Goal: Information Seeking & Learning: Understand process/instructions

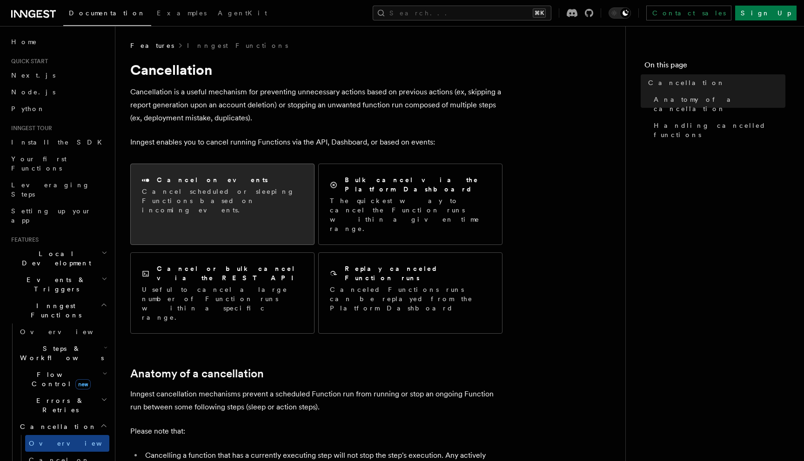
click at [260, 186] on div "Cancel on events Cancel scheduled or sleeping Functions based on incoming event…" at bounding box center [222, 195] width 161 height 40
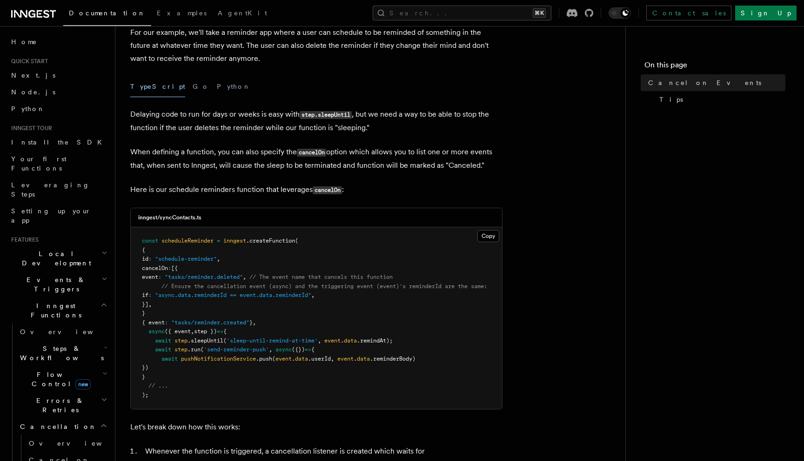
scroll to position [100, 0]
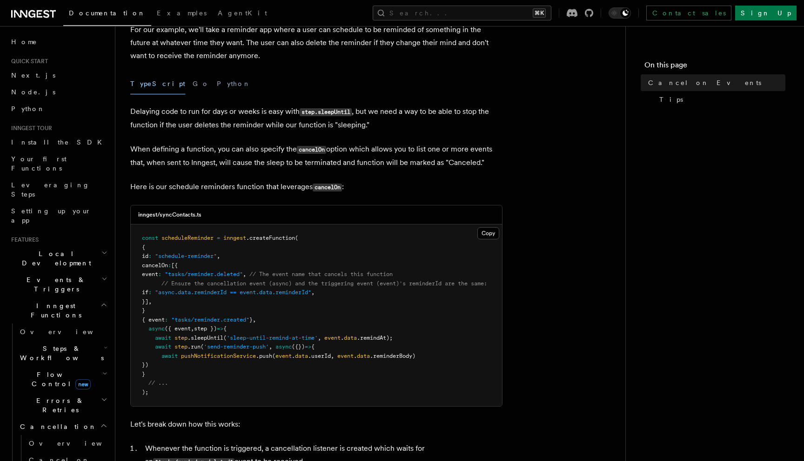
drag, startPoint x: 148, startPoint y: 248, endPoint x: 169, endPoint y: 272, distance: 31.9
click at [169, 272] on pre "const scheduleReminder = inngest .createFunction ( { id : "schedule-reminder" ,…" at bounding box center [316, 316] width 371 height 182
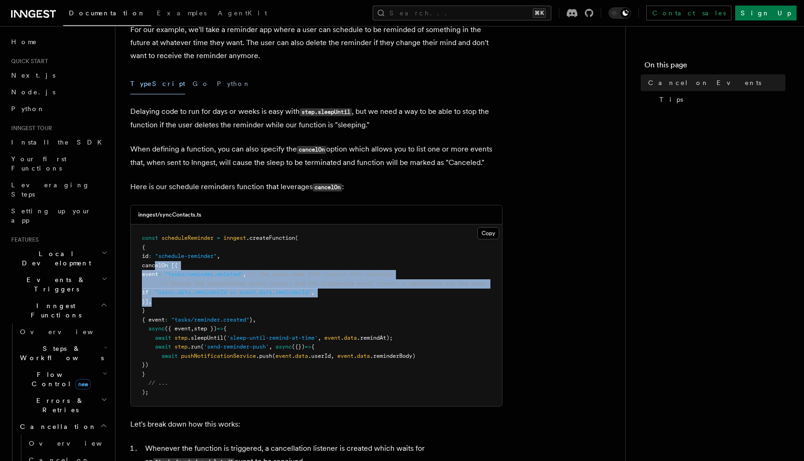
drag, startPoint x: 155, startPoint y: 265, endPoint x: 180, endPoint y: 301, distance: 44.5
click at [180, 301] on pre "const scheduleReminder = inngest .createFunction ( { id : "schedule-reminder" ,…" at bounding box center [316, 316] width 371 height 182
copy code "cancelOn : [{ event : "tasks/reminder.deleted" , // The event name that cancels…"
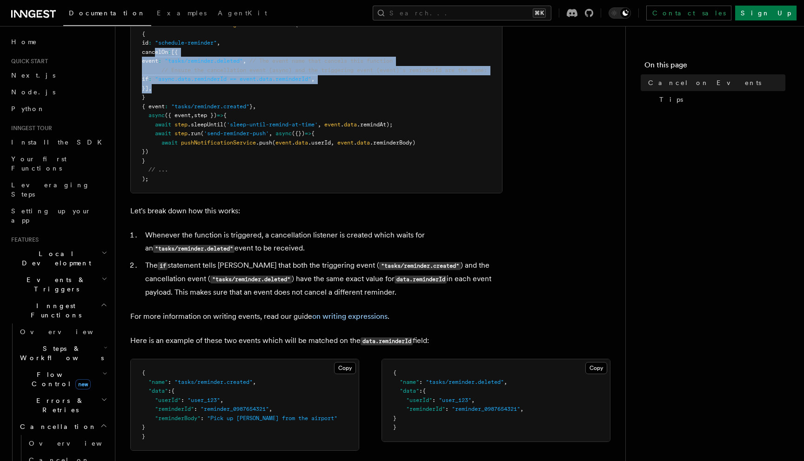
scroll to position [314, 0]
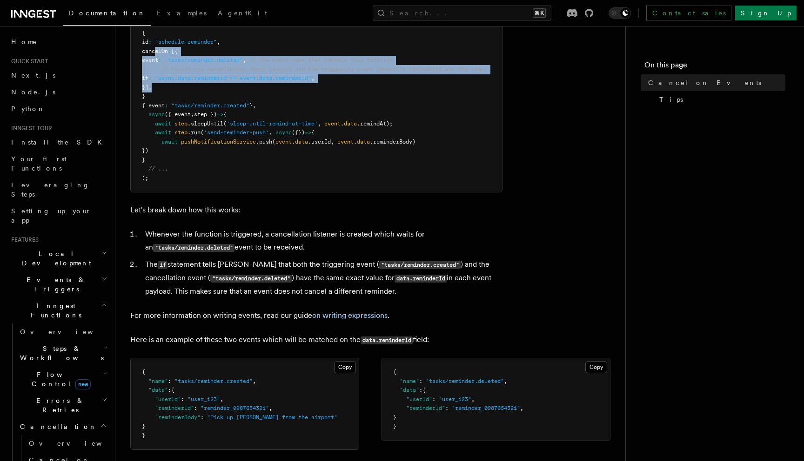
copy code "cancelOn : [{ event : "tasks/reminder.deleted" , // The event name that cancels…"
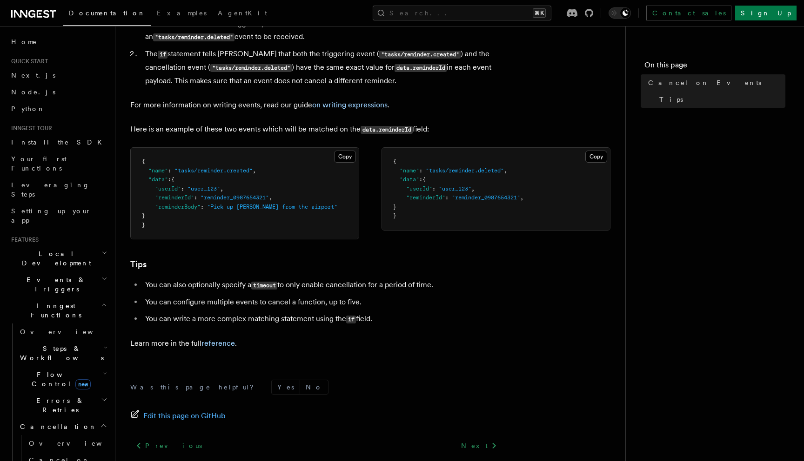
scroll to position [518, 0]
